Goal: Find specific page/section: Find specific page/section

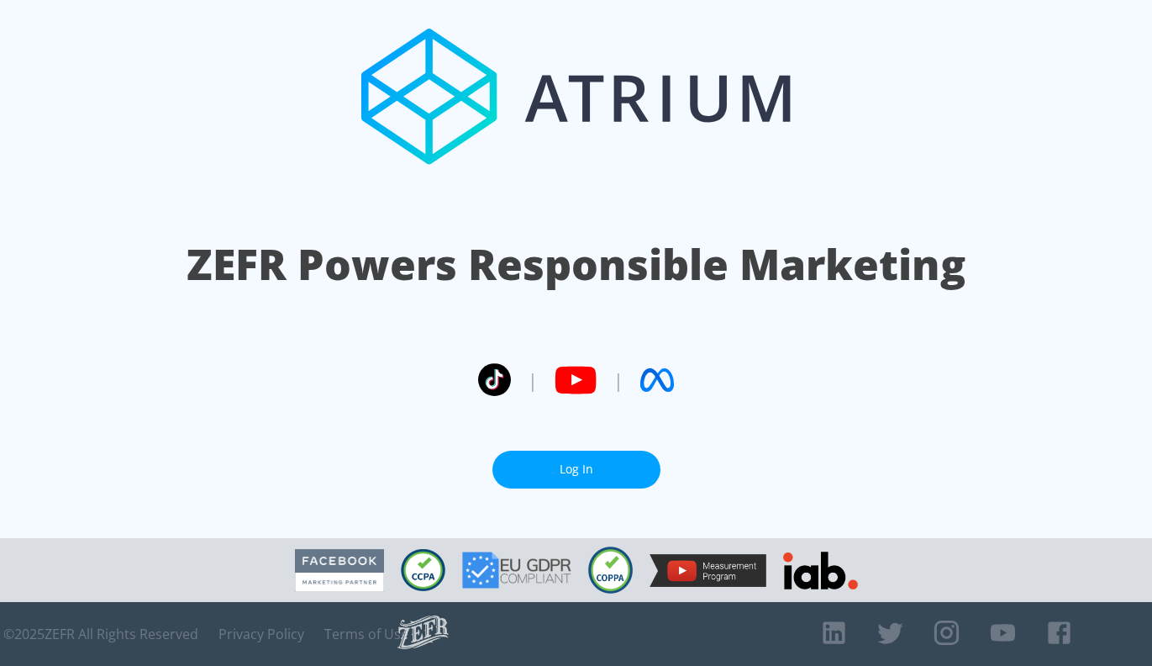
click at [606, 469] on link "Log In" at bounding box center [576, 469] width 168 height 38
